Goal: Find specific page/section: Find specific page/section

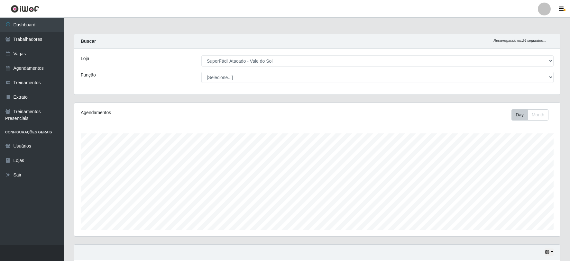
select select "502"
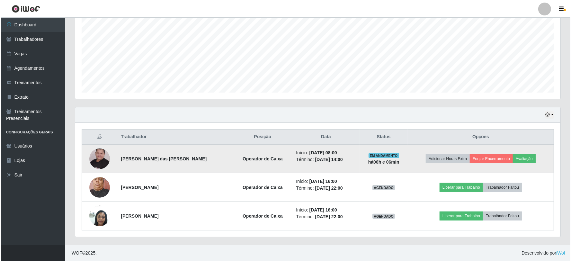
scroll to position [133, 486]
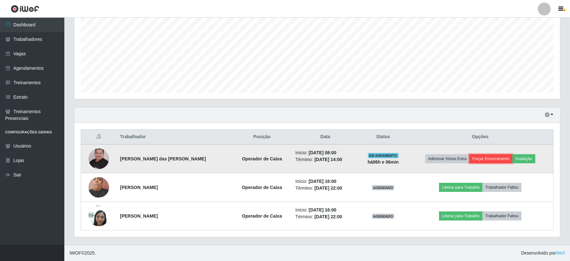
click at [486, 159] on button "Forçar Encerramento" at bounding box center [490, 158] width 43 height 9
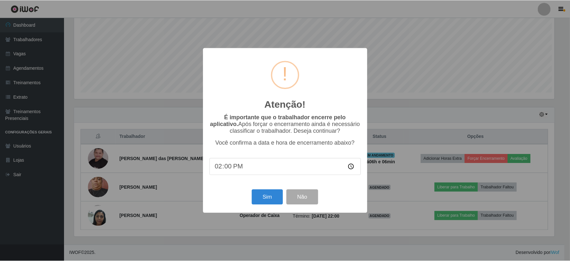
scroll to position [133, 481]
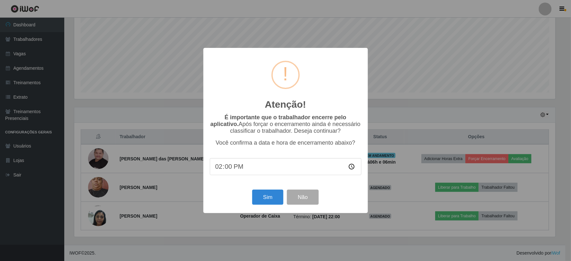
click at [363, 206] on div "Atenção! × É importante que o trabalhador encerre pelo aplicativo. Após forçar …" at bounding box center [286, 130] width 165 height 165
click at [364, 224] on div "Atenção! × É importante que o trabalhador encerre pelo aplicativo. Após forçar …" at bounding box center [285, 130] width 571 height 261
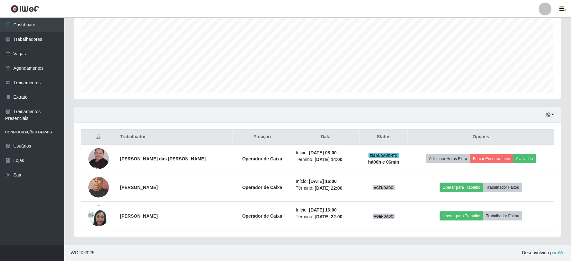
scroll to position [133, 486]
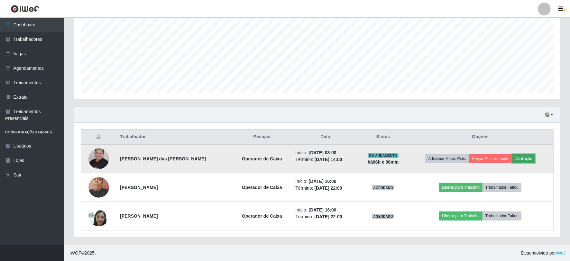
click at [526, 154] on button "Avaliação" at bounding box center [523, 158] width 23 height 9
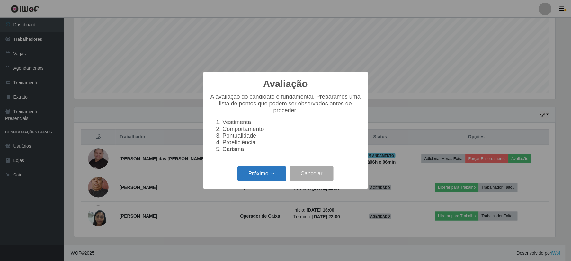
click at [254, 169] on button "Próximo →" at bounding box center [262, 173] width 49 height 15
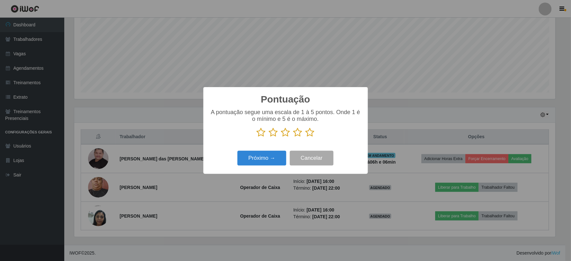
scroll to position [321425, 321077]
click at [311, 133] on icon at bounding box center [310, 133] width 9 height 10
click at [306, 137] on input "radio" at bounding box center [306, 137] width 0 height 0
click at [269, 155] on button "Próximo →" at bounding box center [262, 158] width 49 height 15
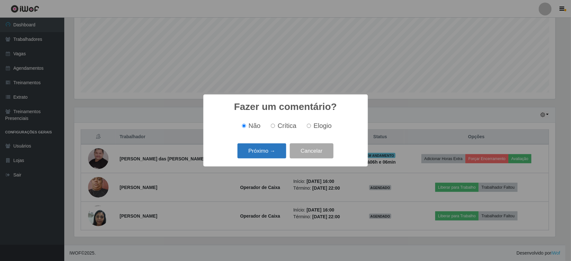
drag, startPoint x: 270, startPoint y: 149, endPoint x: 270, endPoint y: 153, distance: 4.2
click at [270, 153] on button "Próximo →" at bounding box center [262, 150] width 49 height 15
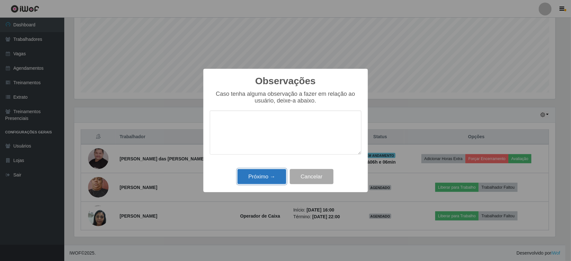
click at [273, 176] on button "Próximo →" at bounding box center [262, 176] width 49 height 15
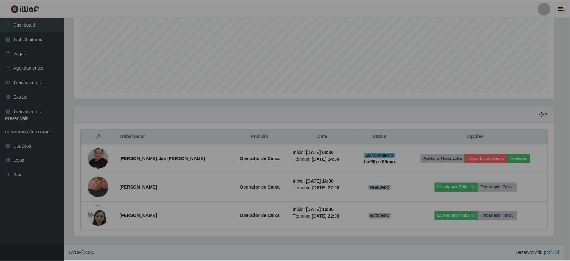
scroll to position [133, 486]
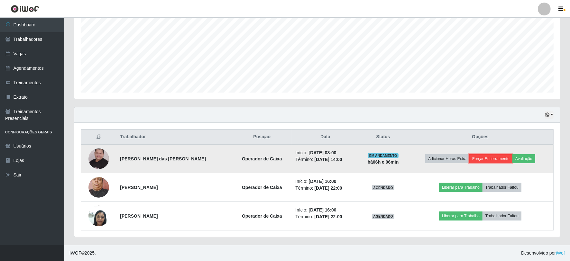
click at [498, 159] on button "Forçar Encerramento" at bounding box center [490, 158] width 43 height 9
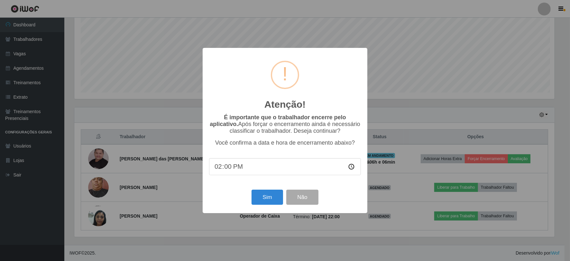
scroll to position [133, 481]
click at [270, 191] on button "Sim" at bounding box center [267, 197] width 31 height 15
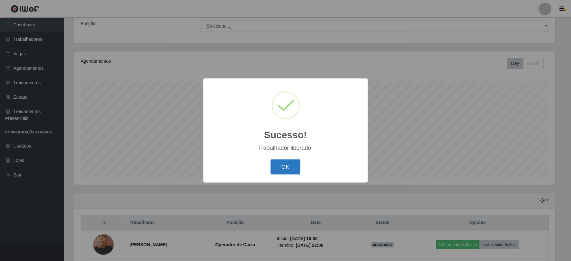
click at [283, 166] on button "OK" at bounding box center [286, 166] width 30 height 15
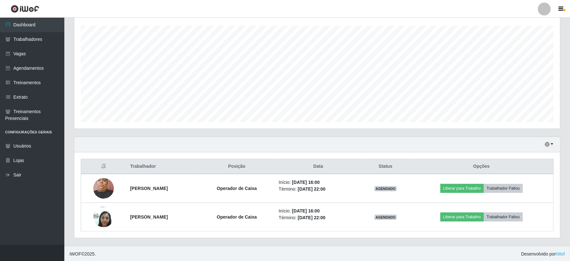
scroll to position [109, 0]
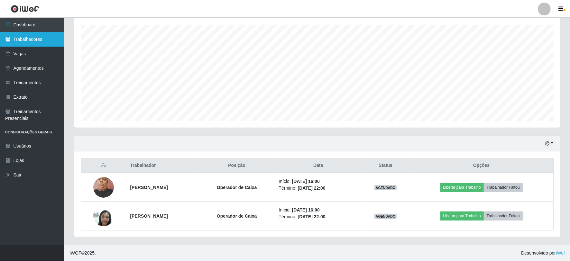
click at [34, 37] on link "Trabalhadores" at bounding box center [32, 39] width 64 height 14
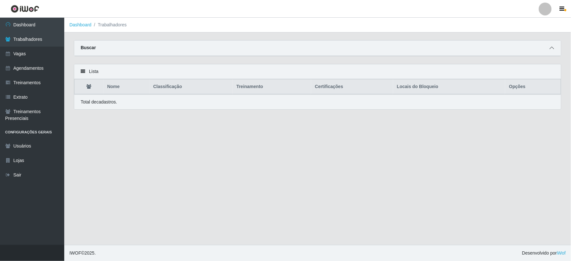
click at [551, 46] on icon at bounding box center [552, 48] width 5 height 5
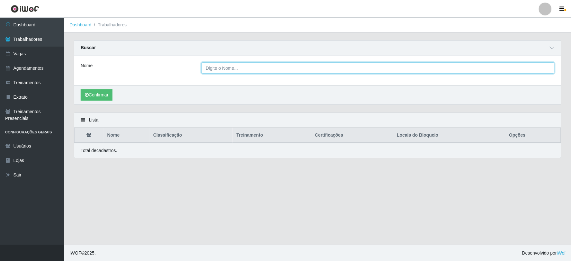
click at [275, 64] on input "Nome" at bounding box center [378, 67] width 353 height 11
type input "luenia"
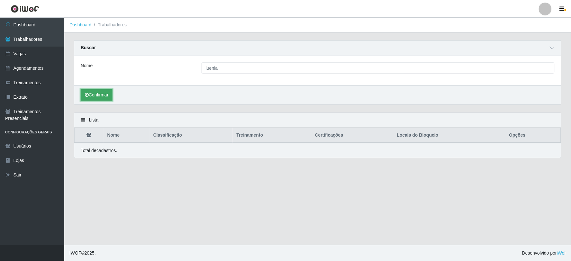
click at [103, 96] on button "Confirmar" at bounding box center [97, 94] width 32 height 11
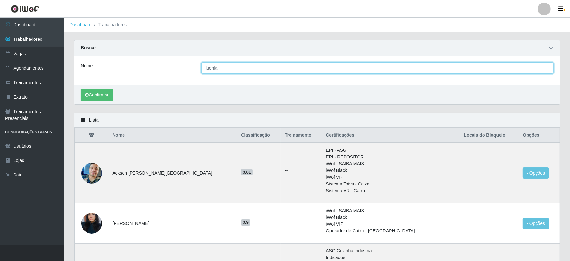
drag, startPoint x: 274, startPoint y: 68, endPoint x: 233, endPoint y: 67, distance: 41.5
click at [274, 69] on input "luenia" at bounding box center [377, 67] width 352 height 11
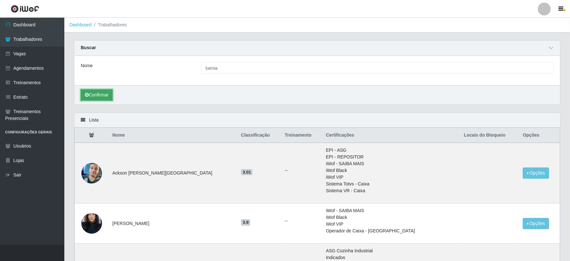
click at [106, 95] on button "Confirmar" at bounding box center [97, 94] width 32 height 11
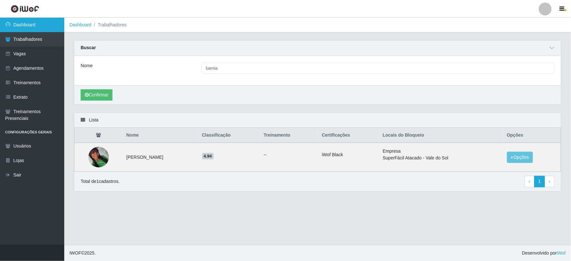
click at [31, 28] on link "Dashboard" at bounding box center [32, 25] width 64 height 14
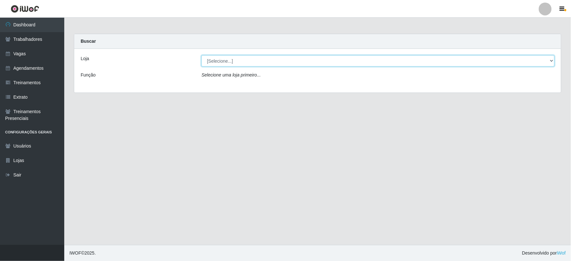
click at [259, 59] on select "[Selecione...] SuperFácil Atacado - Vale do Sol" at bounding box center [378, 60] width 353 height 11
select select "502"
click at [202, 55] on select "[Selecione...] SuperFácil Atacado - Vale do Sol" at bounding box center [378, 60] width 353 height 11
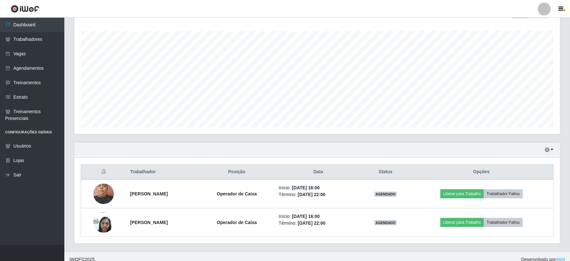
scroll to position [109, 0]
